Goal: Check status

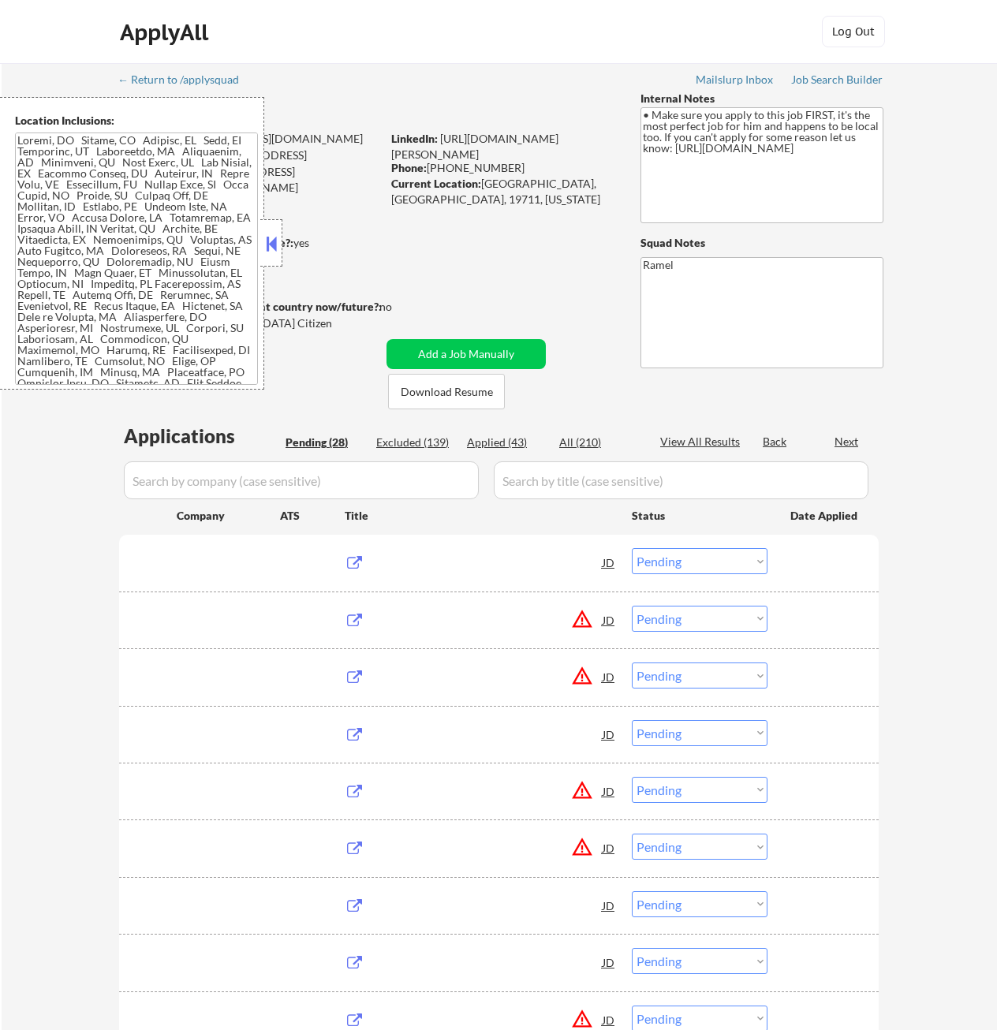
select select ""pending""
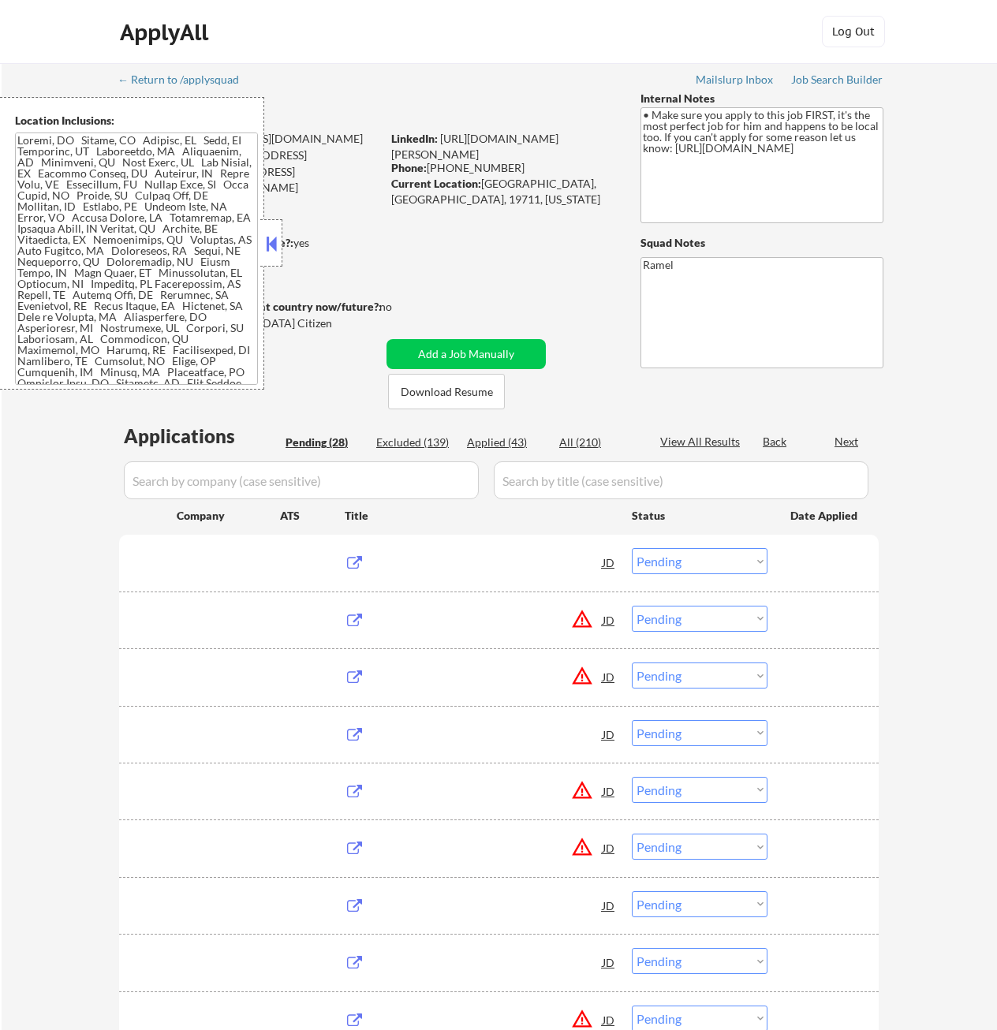
select select ""pending""
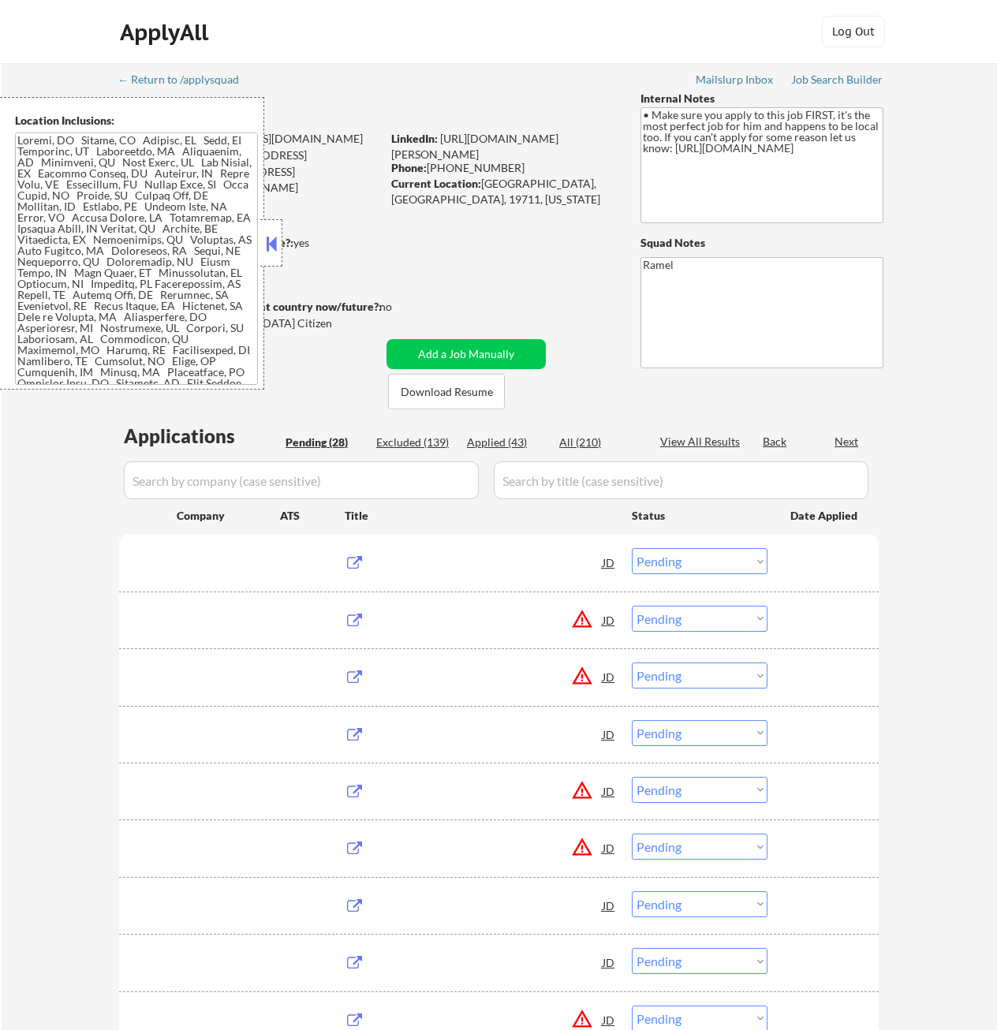
select select ""pending""
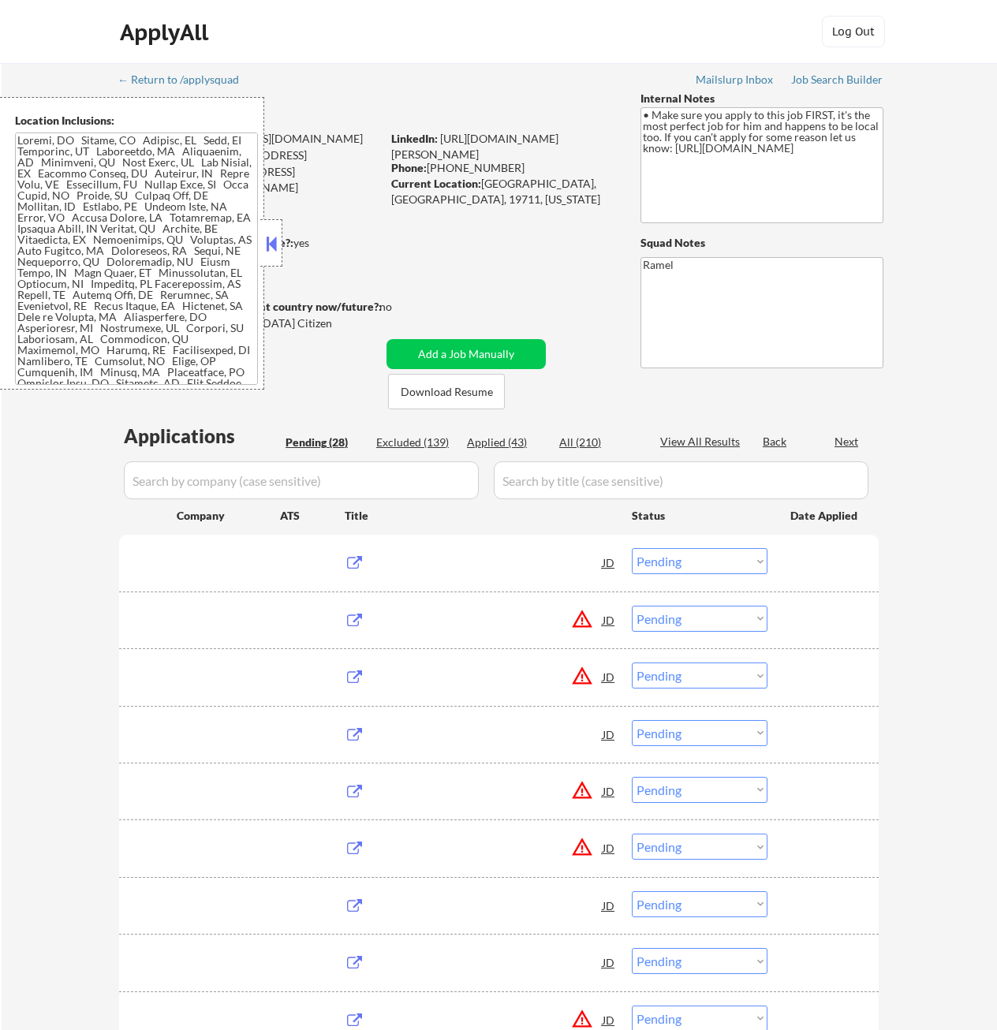
select select ""pending""
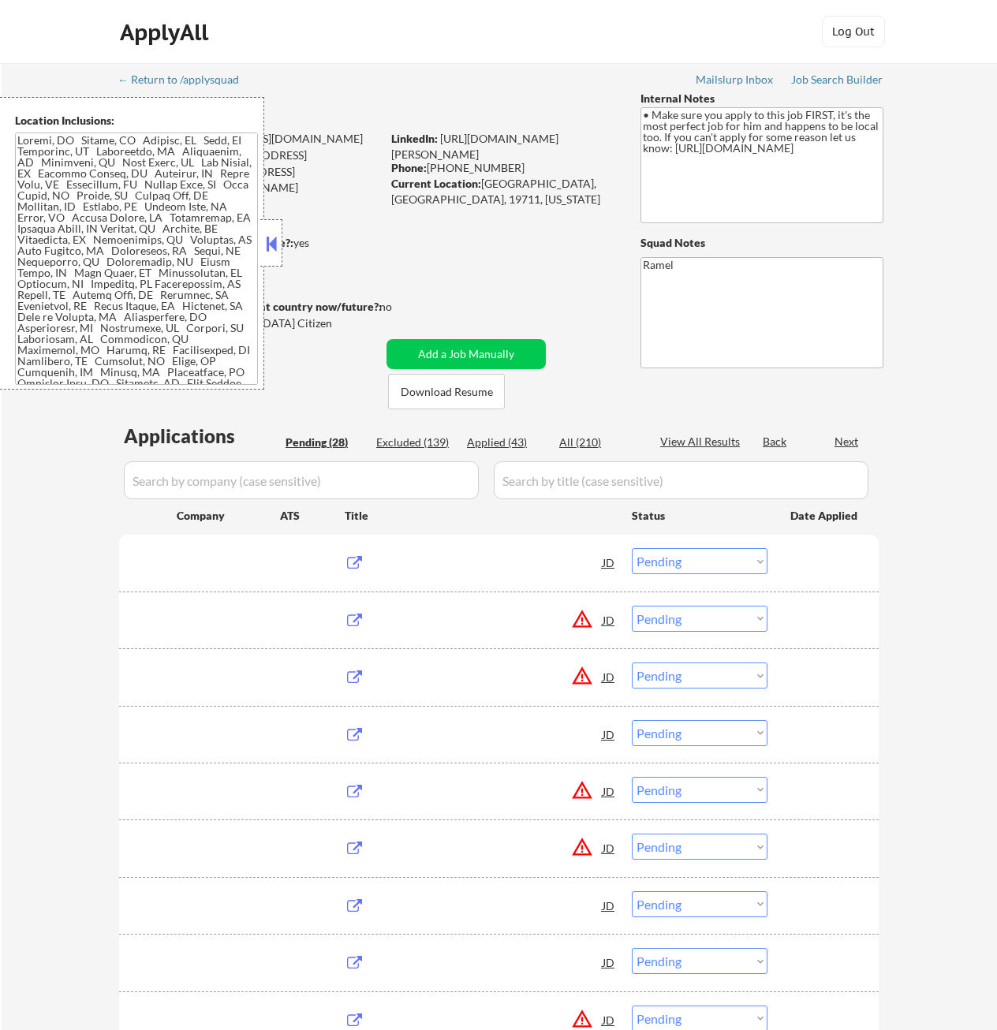
select select ""pending""
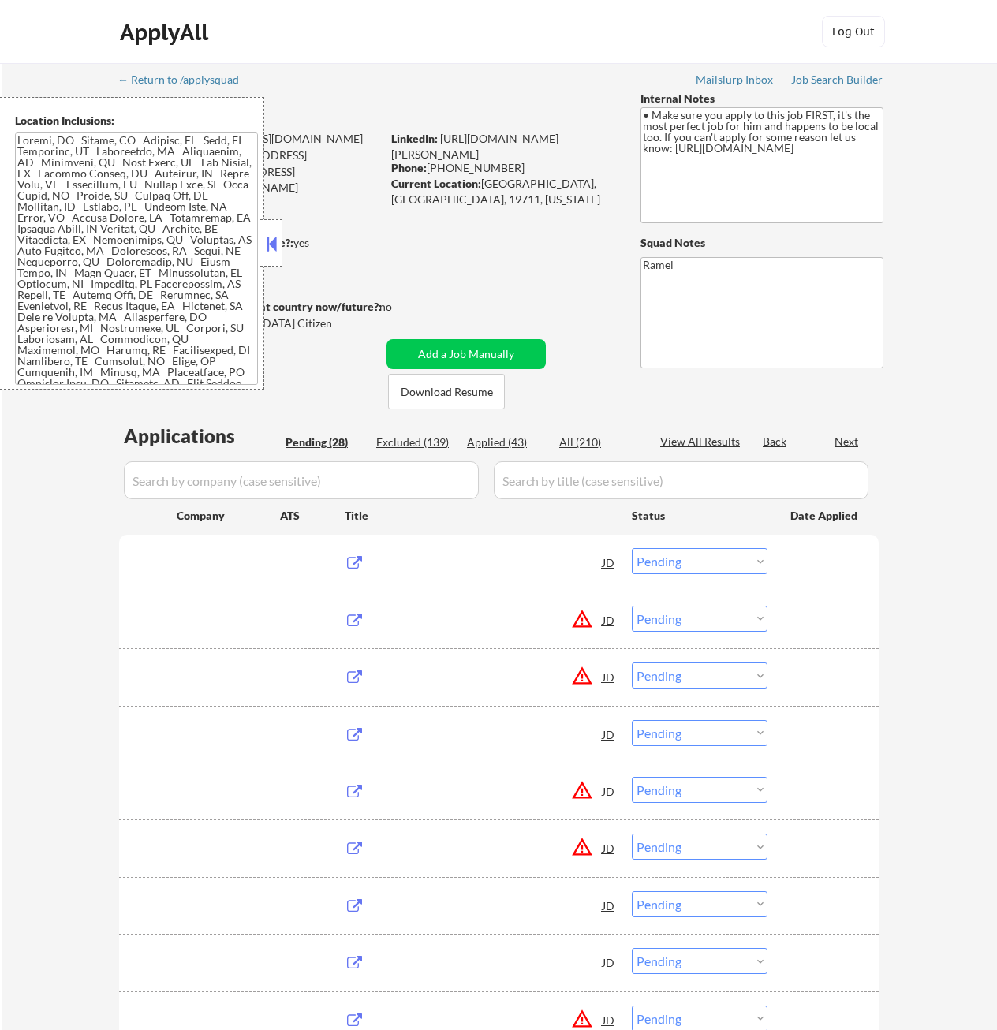
select select ""pending""
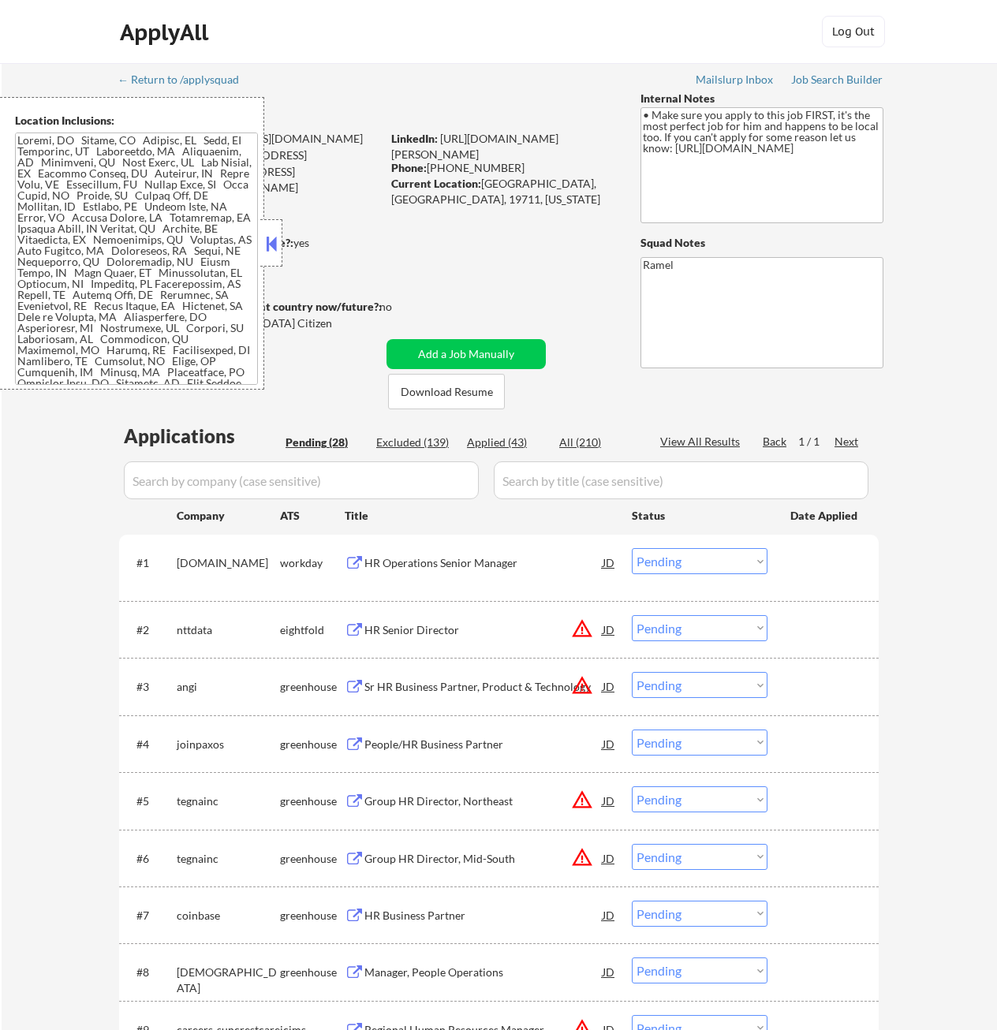
click at [498, 437] on div "Applied (43)" at bounding box center [506, 443] width 79 height 16
select select ""applied""
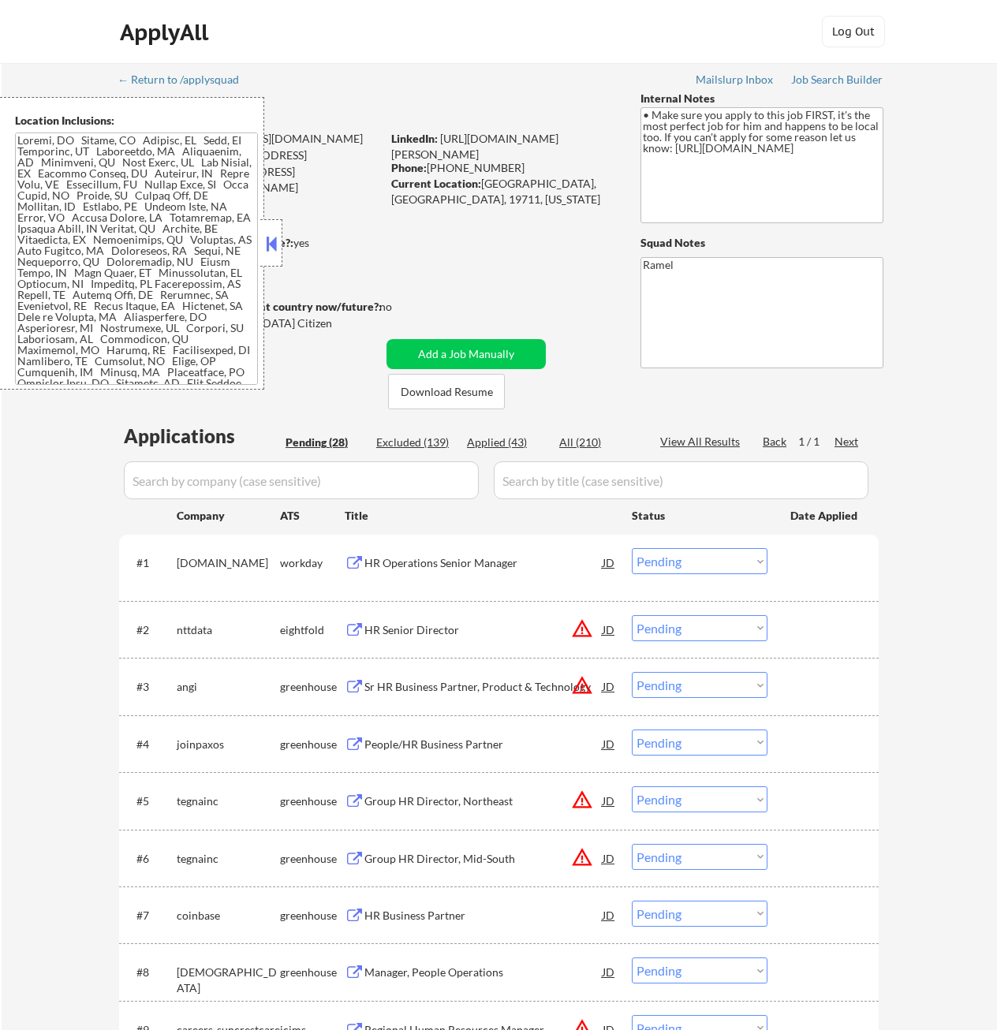
select select ""applied""
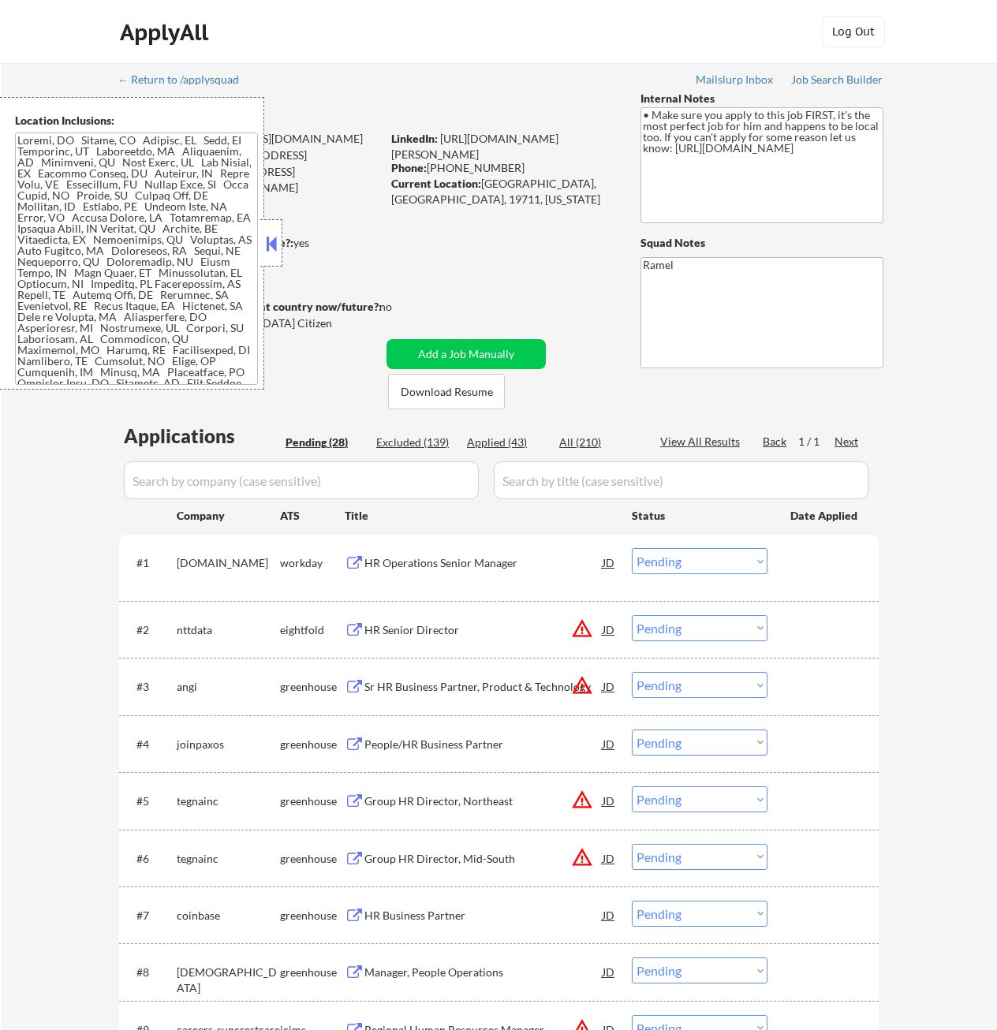
select select ""applied""
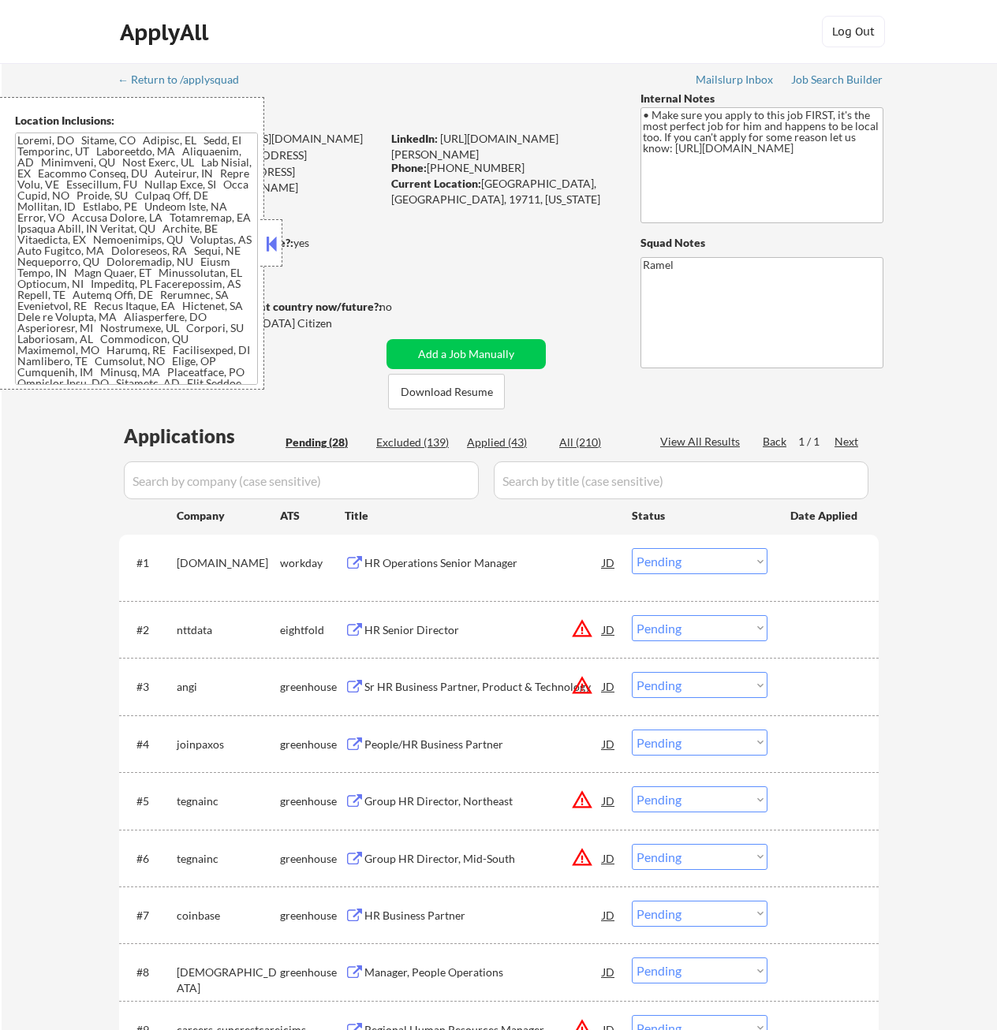
select select ""applied""
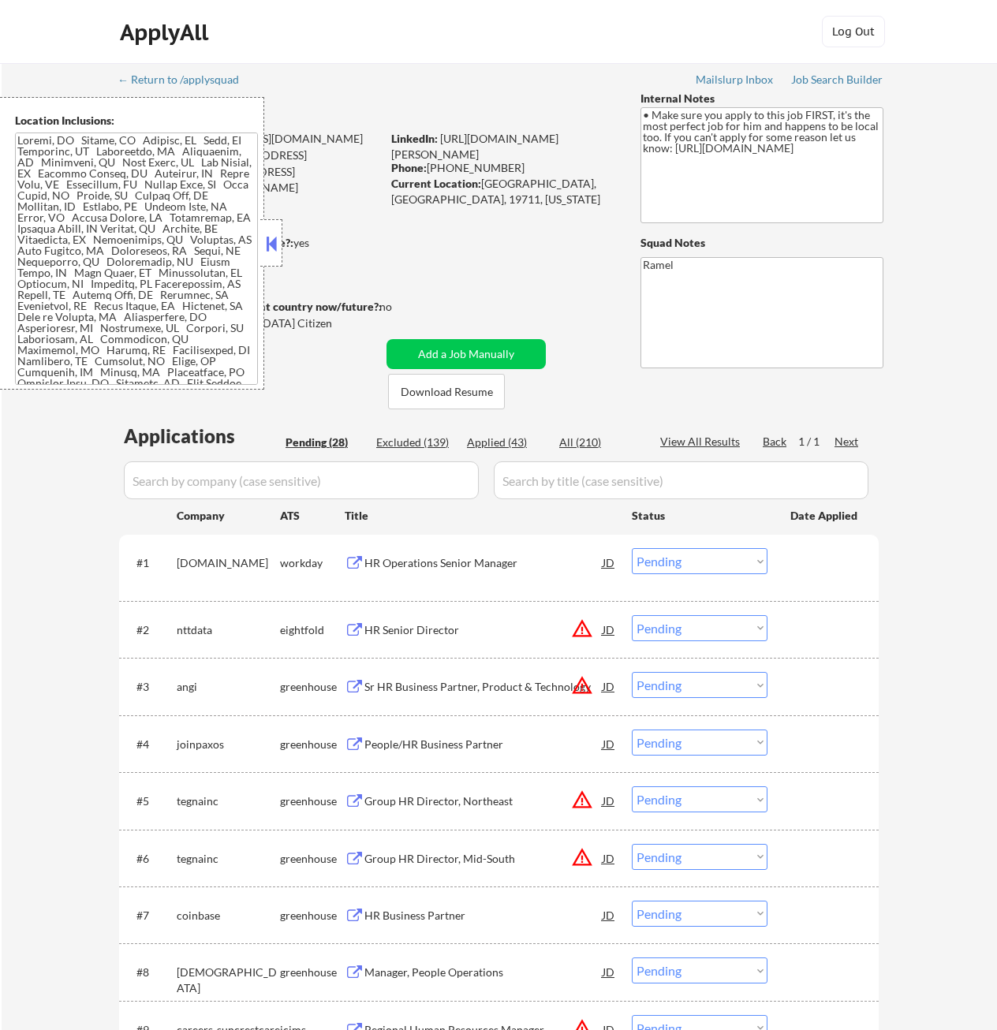
select select ""applied""
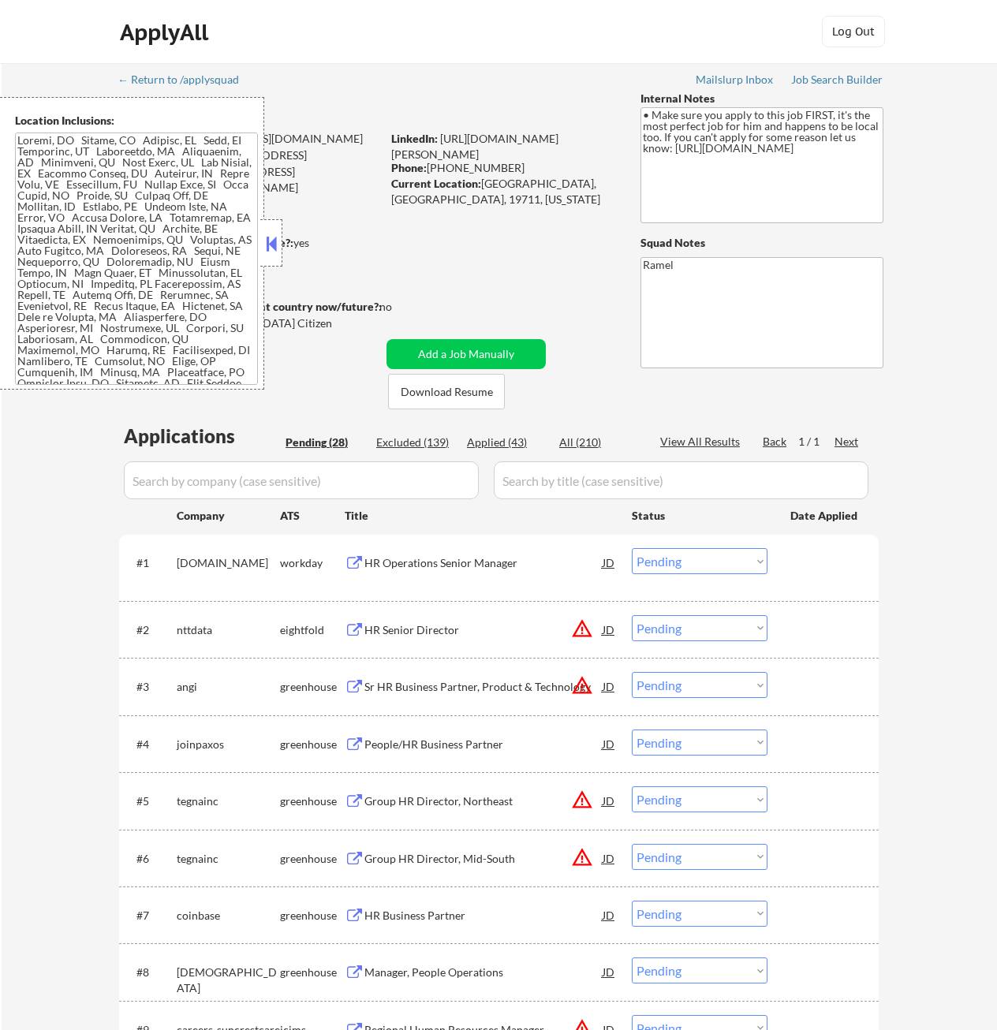
select select ""applied""
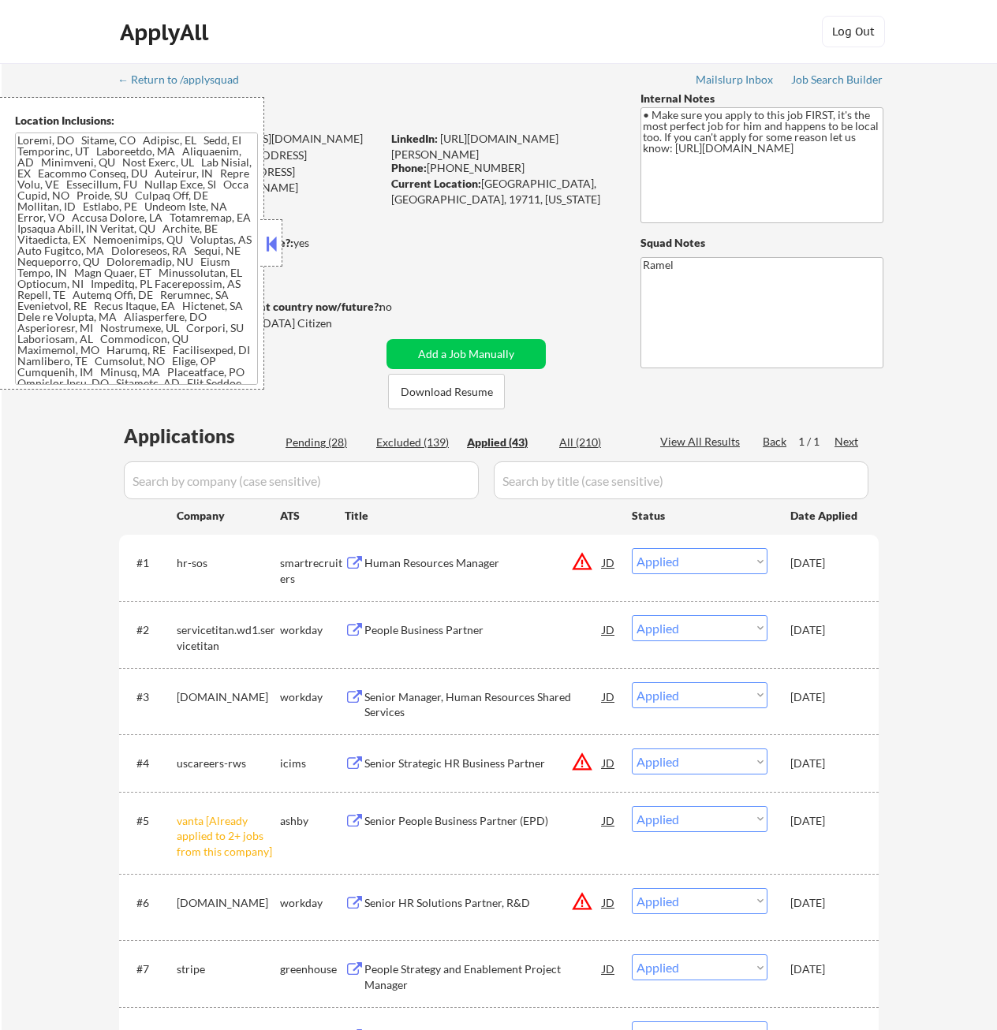
select select ""applied""
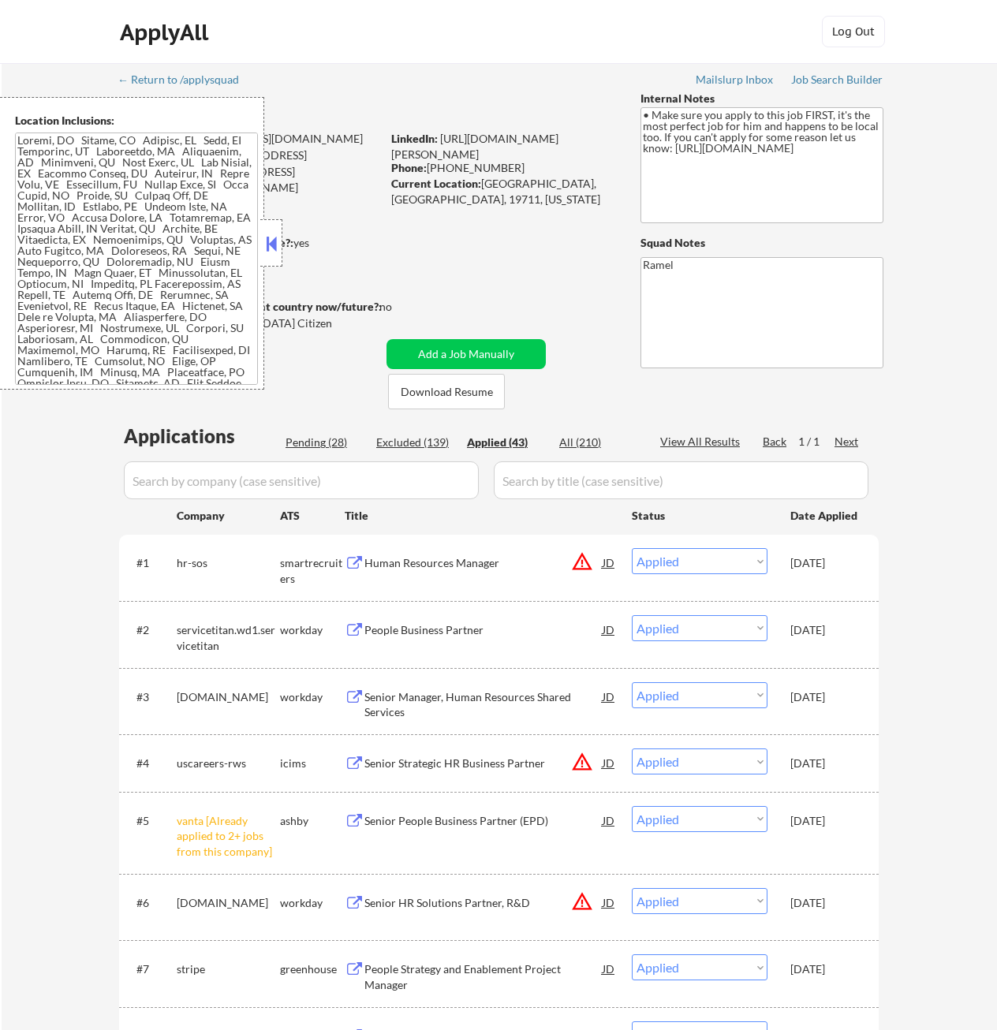
select select ""applied""
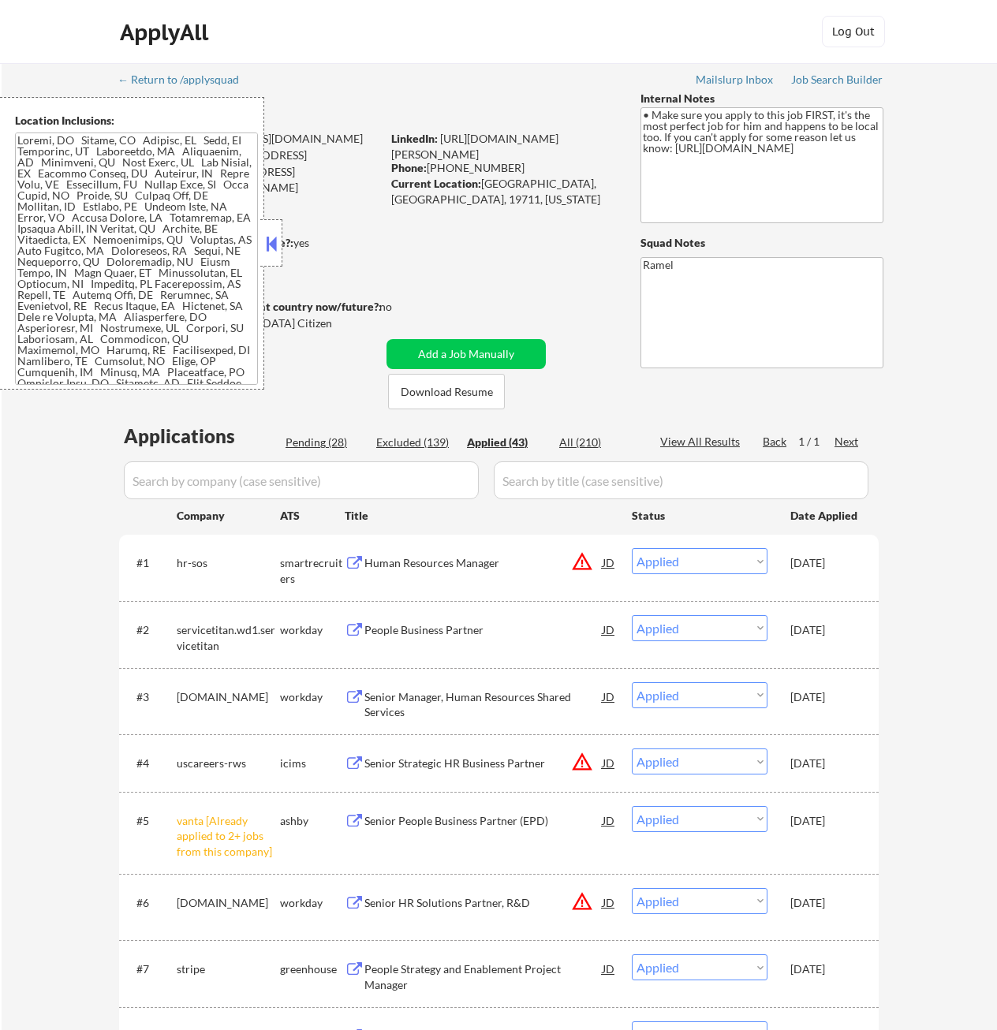
select select ""applied""
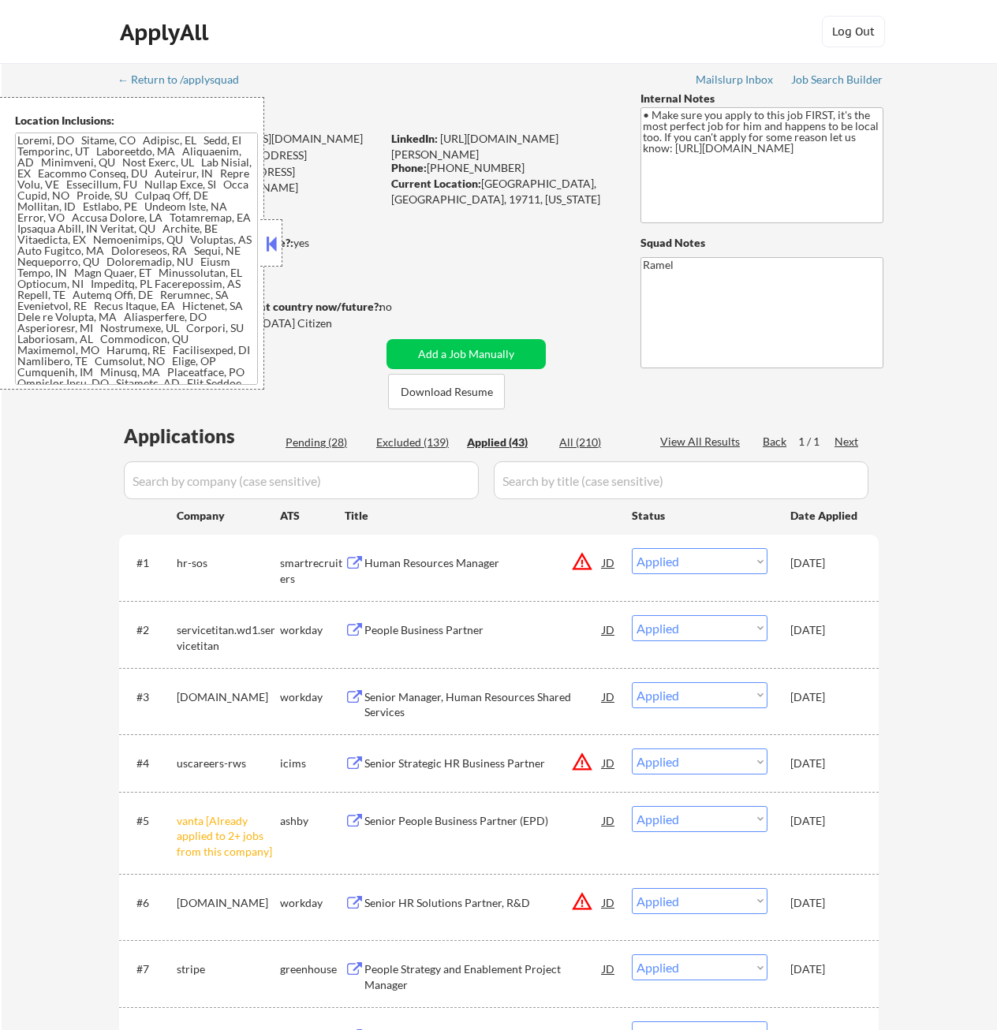
click at [500, 435] on div "Applied (43)" at bounding box center [506, 443] width 79 height 16
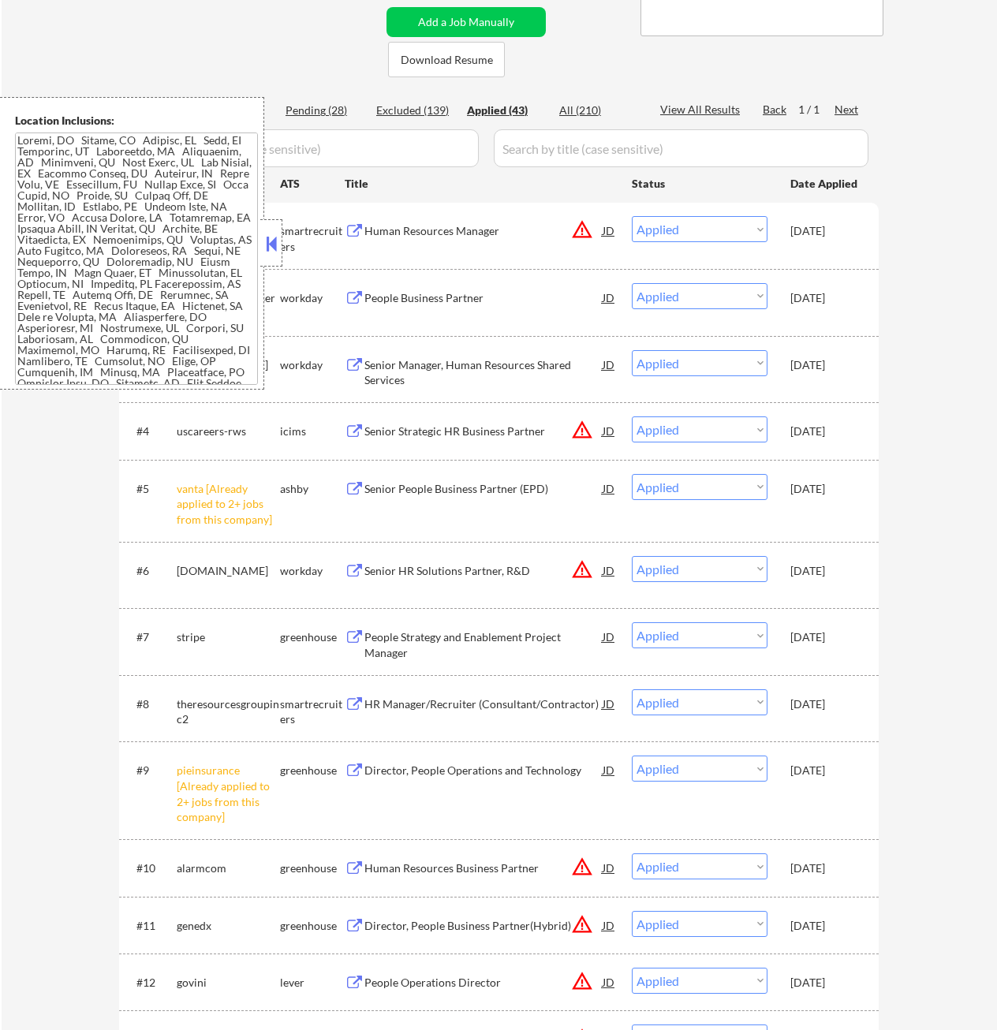
scroll to position [552, 0]
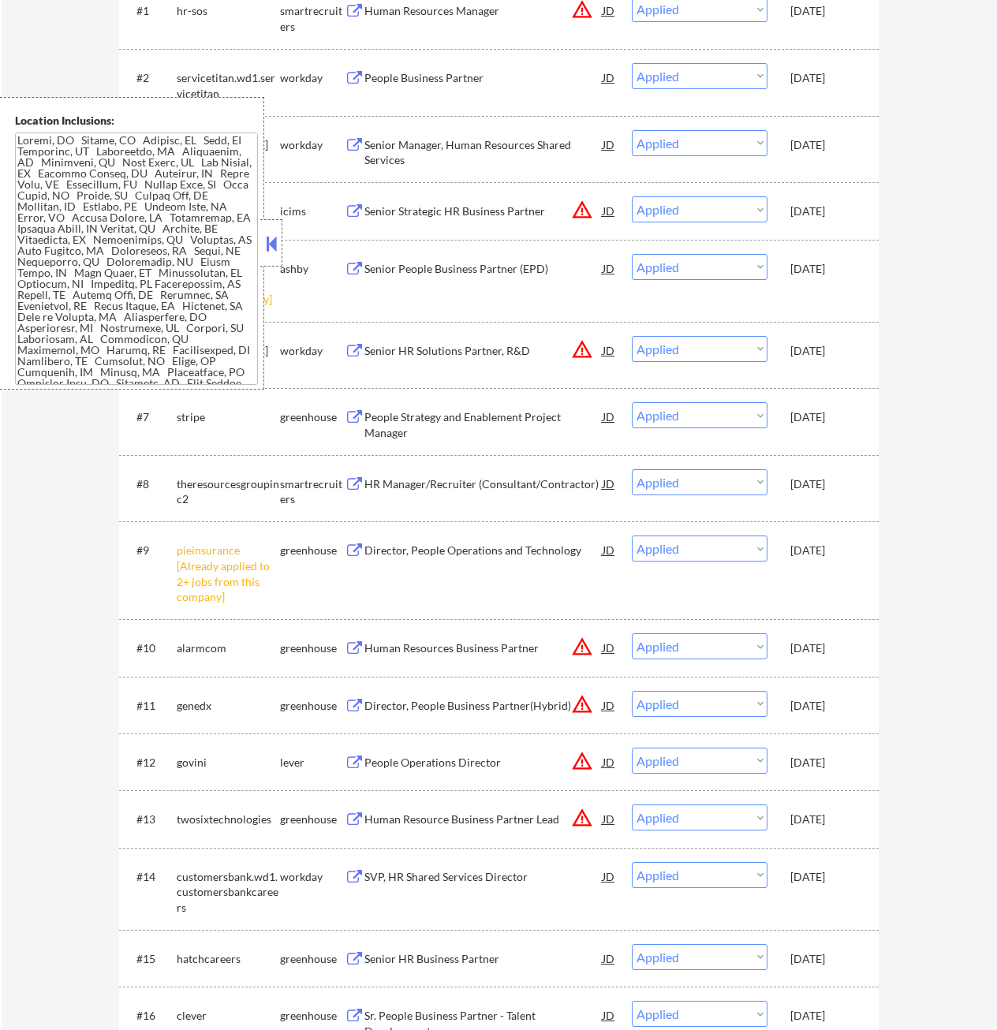
click at [278, 246] on button at bounding box center [271, 244] width 17 height 24
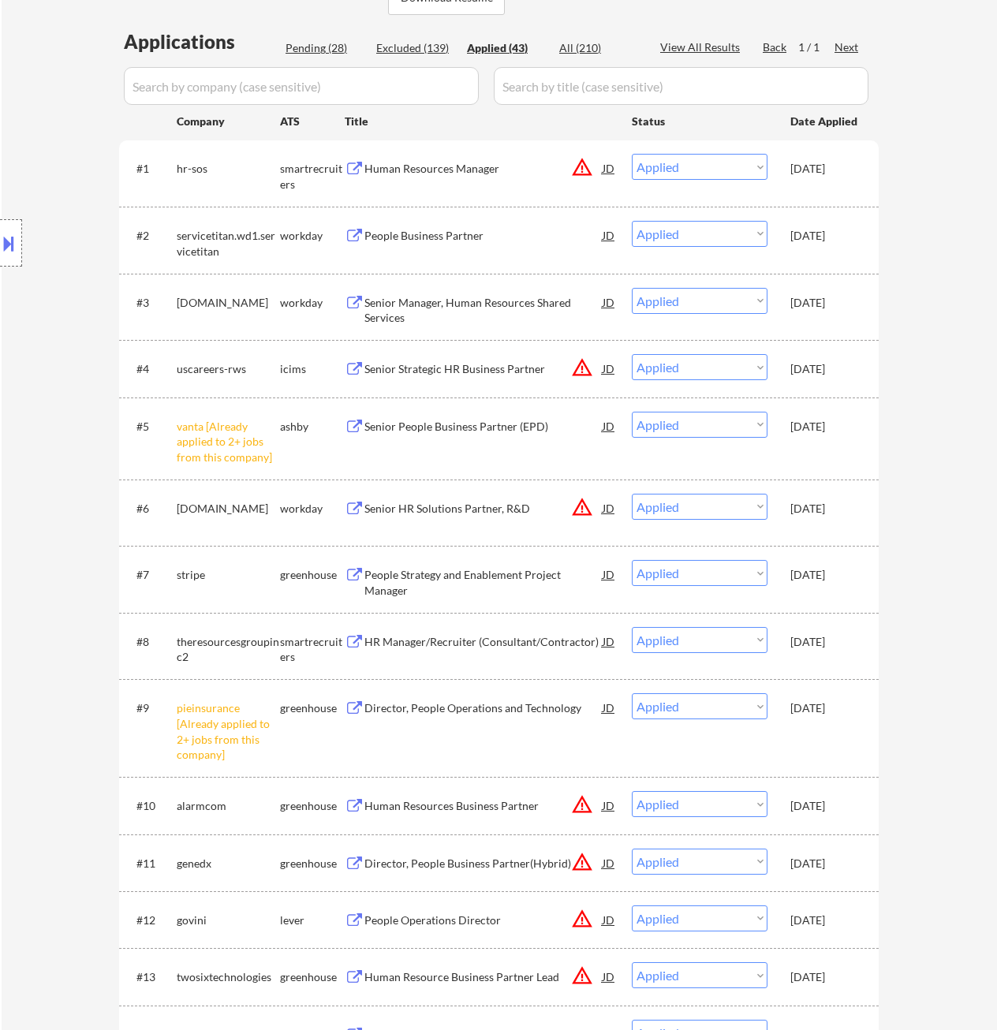
scroll to position [0, 0]
